Goal: Register for event/course

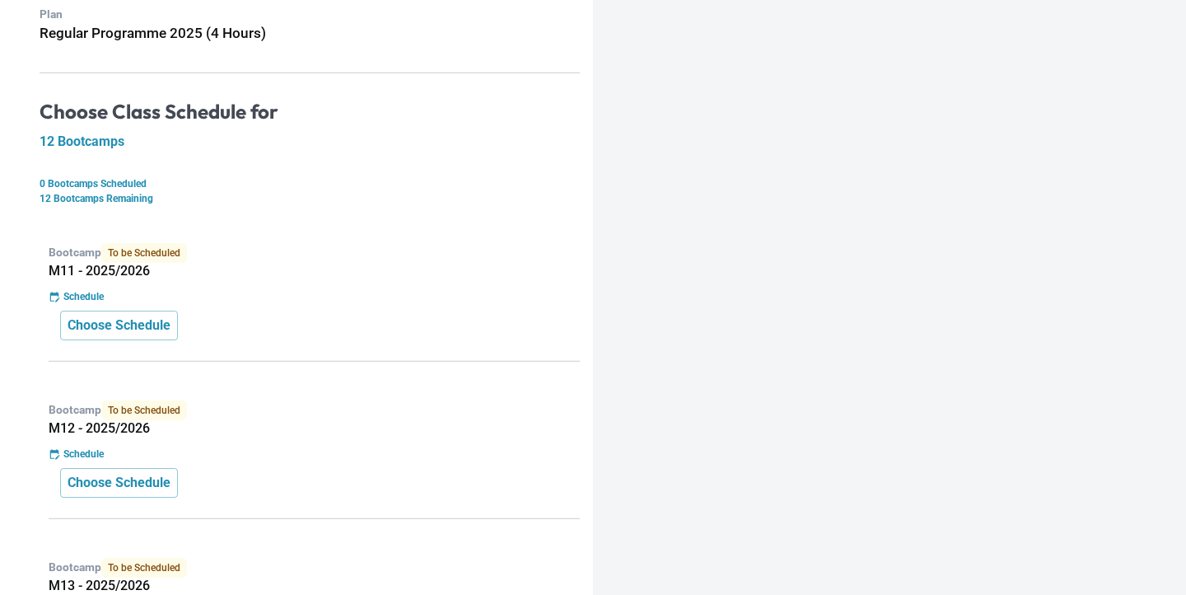
scroll to position [219, 0]
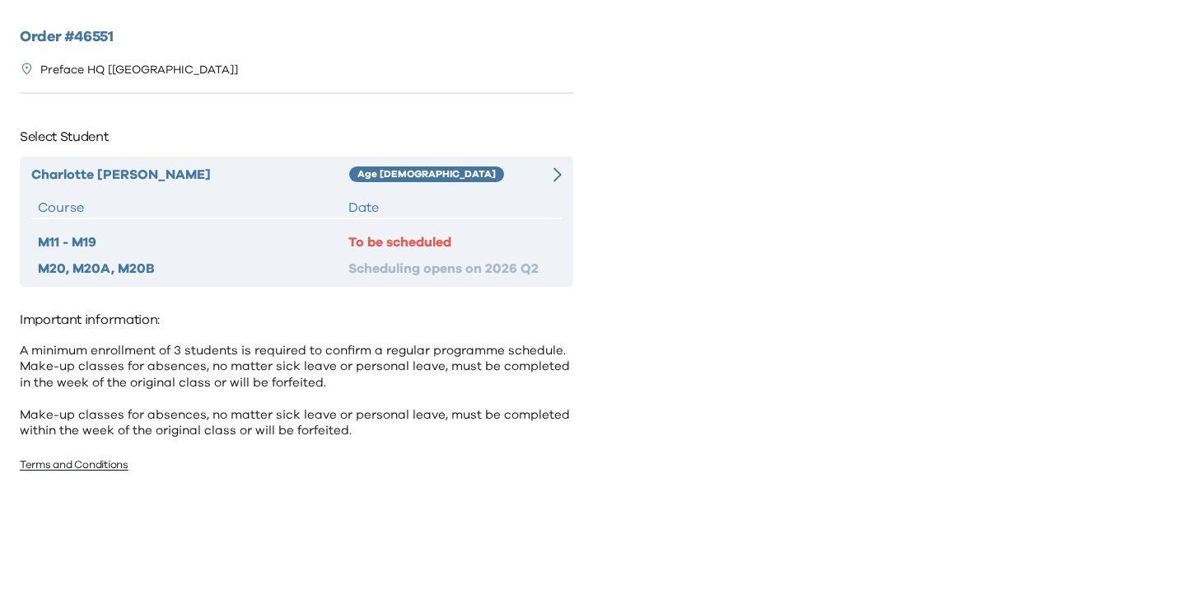
click at [441, 180] on div "Age [DEMOGRAPHIC_DATA]" at bounding box center [441, 175] width 185 height 20
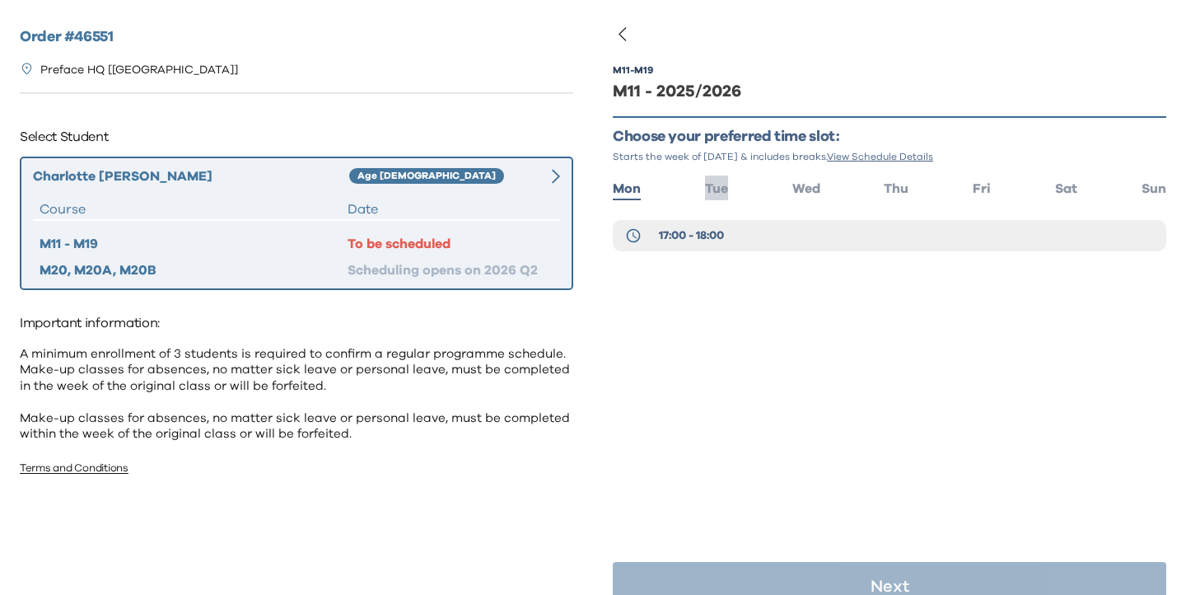
click at [720, 190] on span "Tue" at bounding box center [716, 188] width 23 height 13
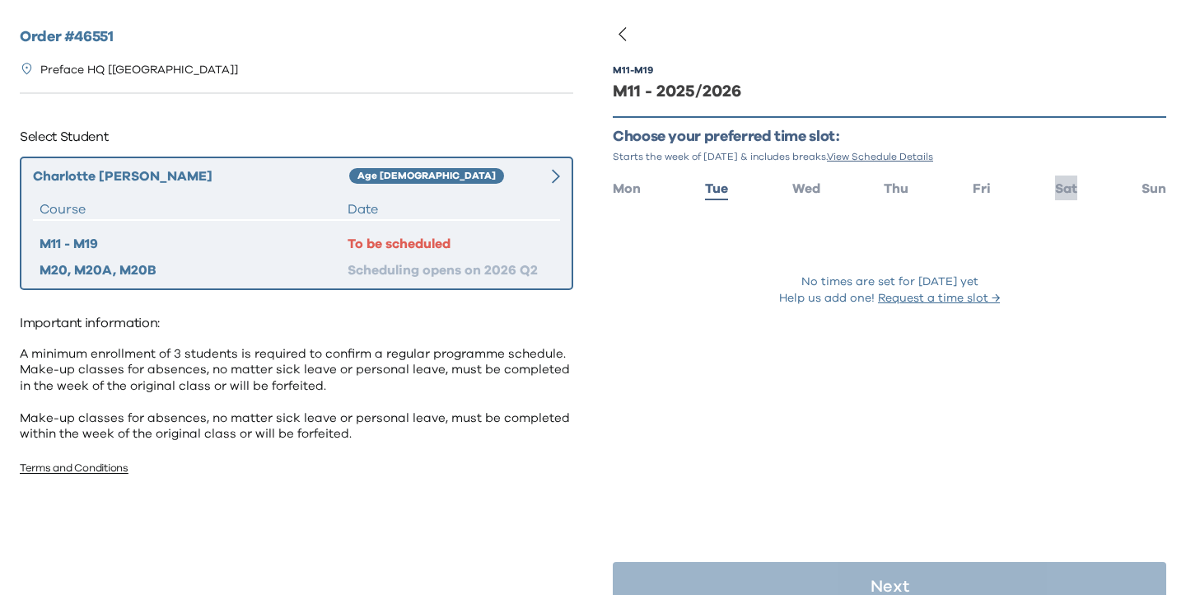
click at [1068, 192] on span "Sat" at bounding box center [1066, 188] width 22 height 13
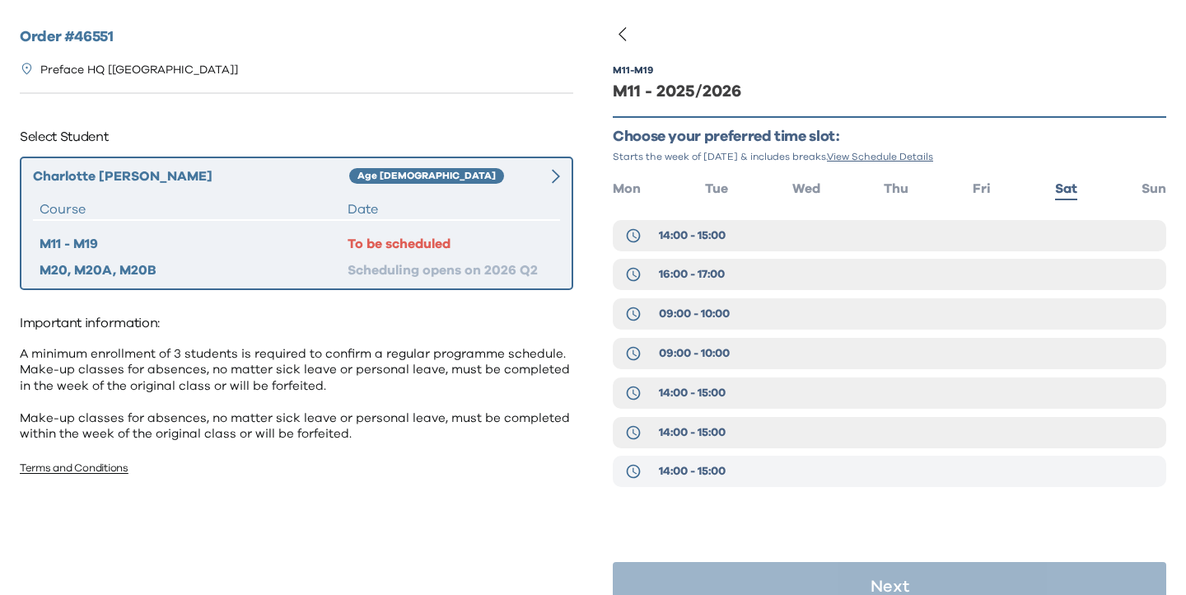
click at [767, 477] on button "14:00 - 15:00" at bounding box center [889, 470] width 553 height 31
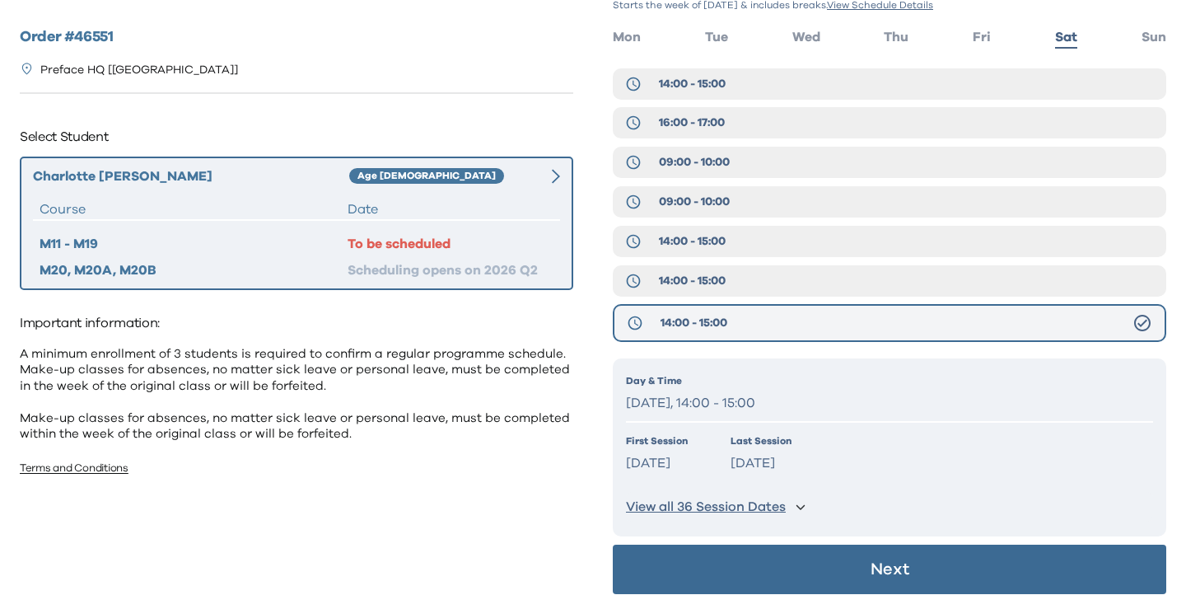
scroll to position [158, 0]
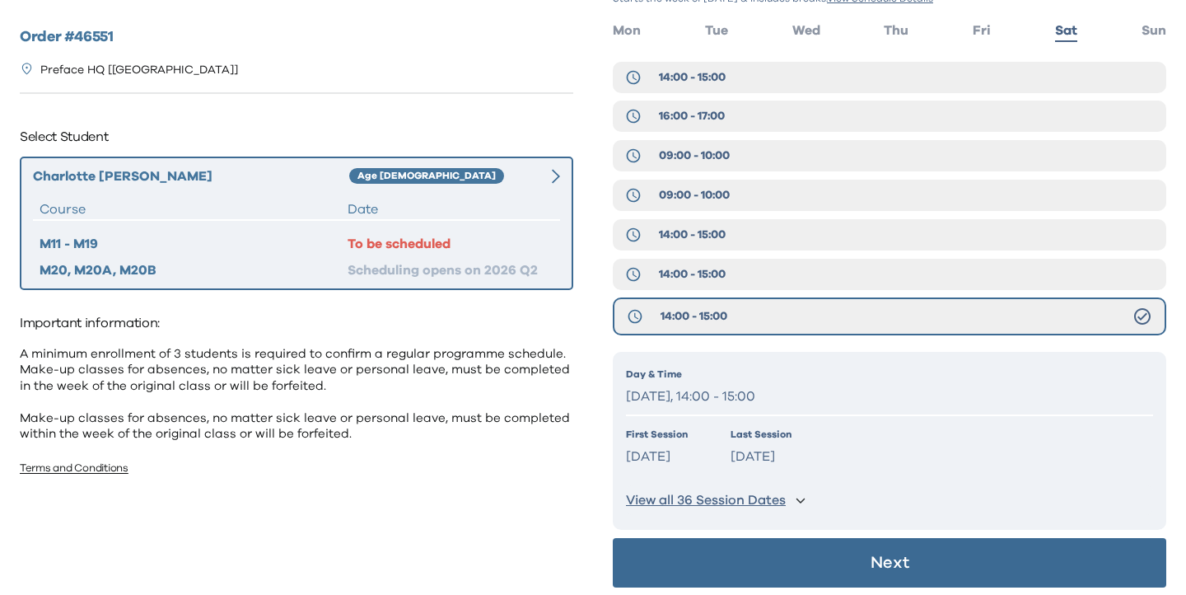
click at [767, 557] on button "Next" at bounding box center [889, 562] width 553 height 49
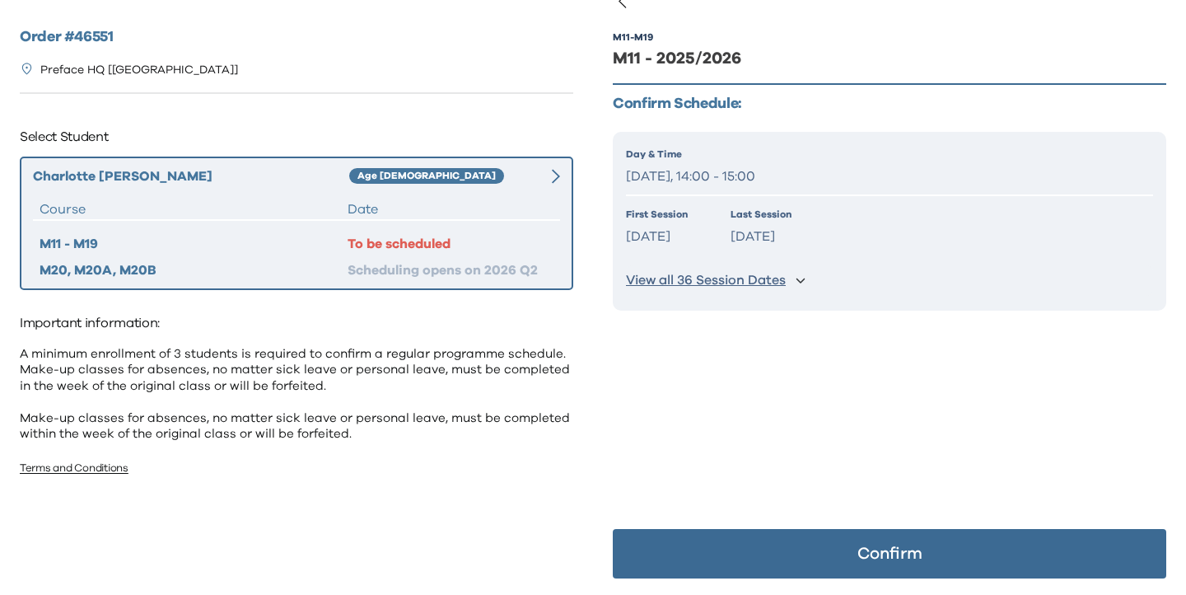
scroll to position [33, 0]
click at [767, 557] on button "Confirm" at bounding box center [889, 553] width 553 height 49
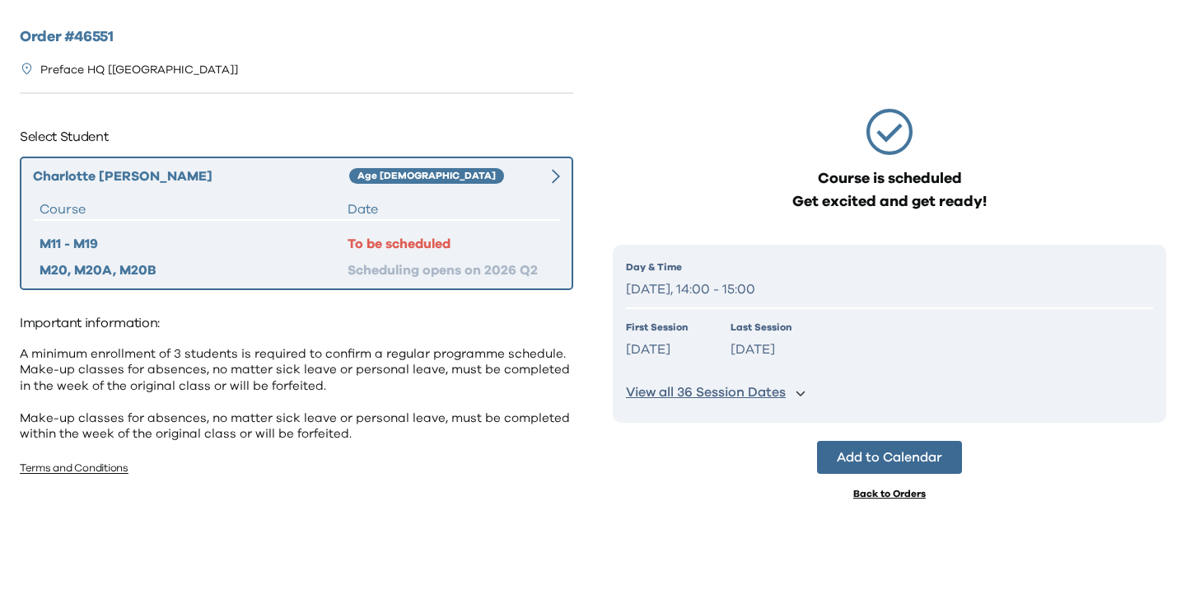
scroll to position [0, 0]
